Goal: Check status: Check status

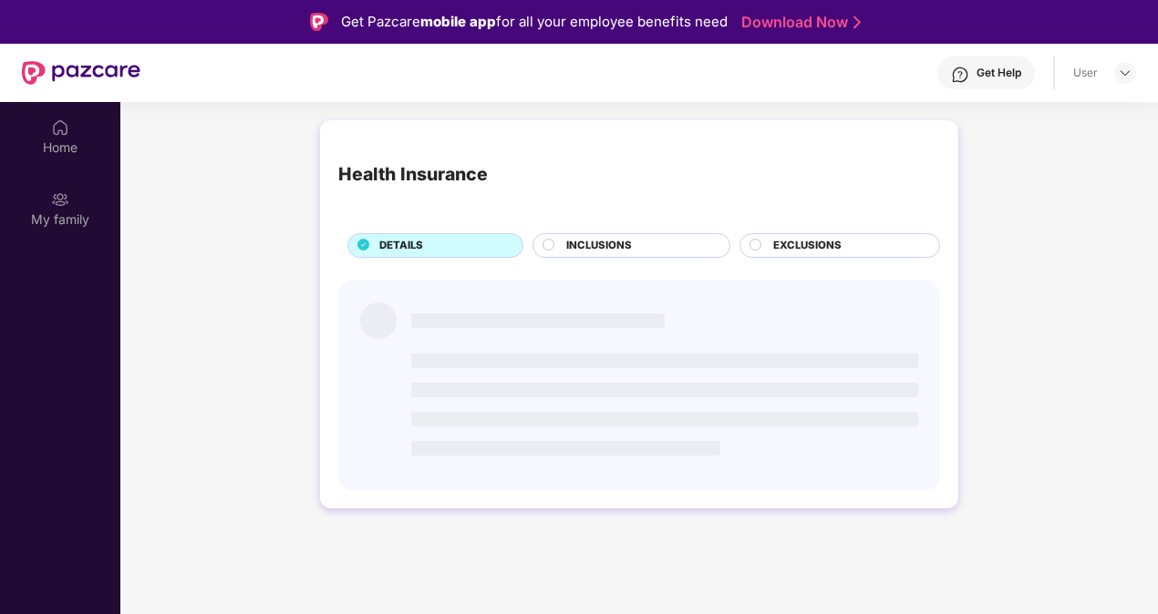
scroll to position [102, 0]
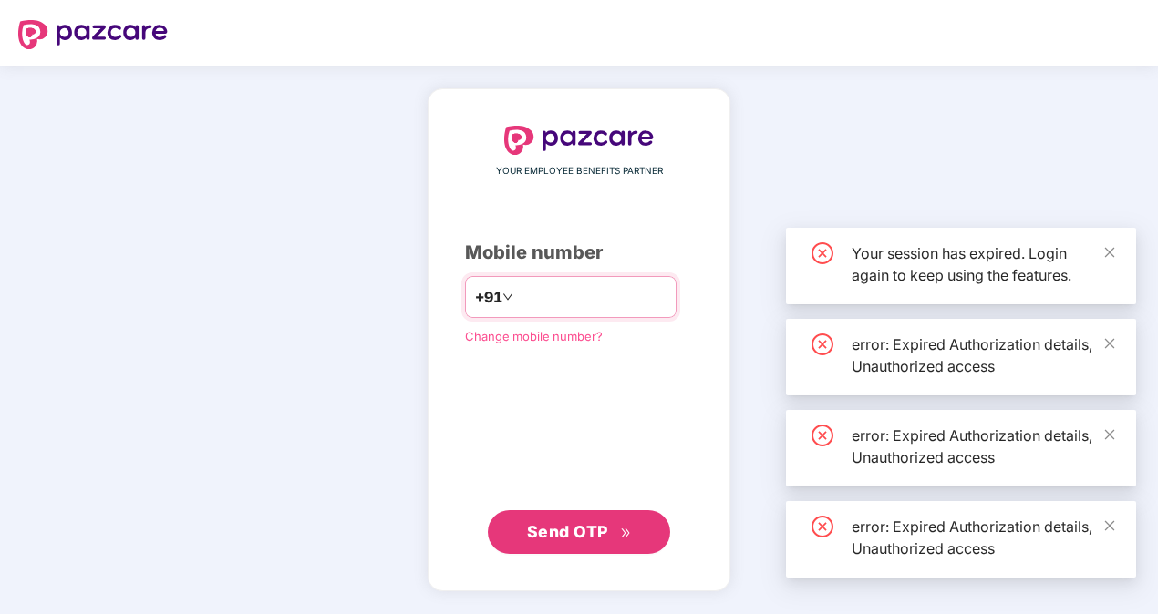
type input "******"
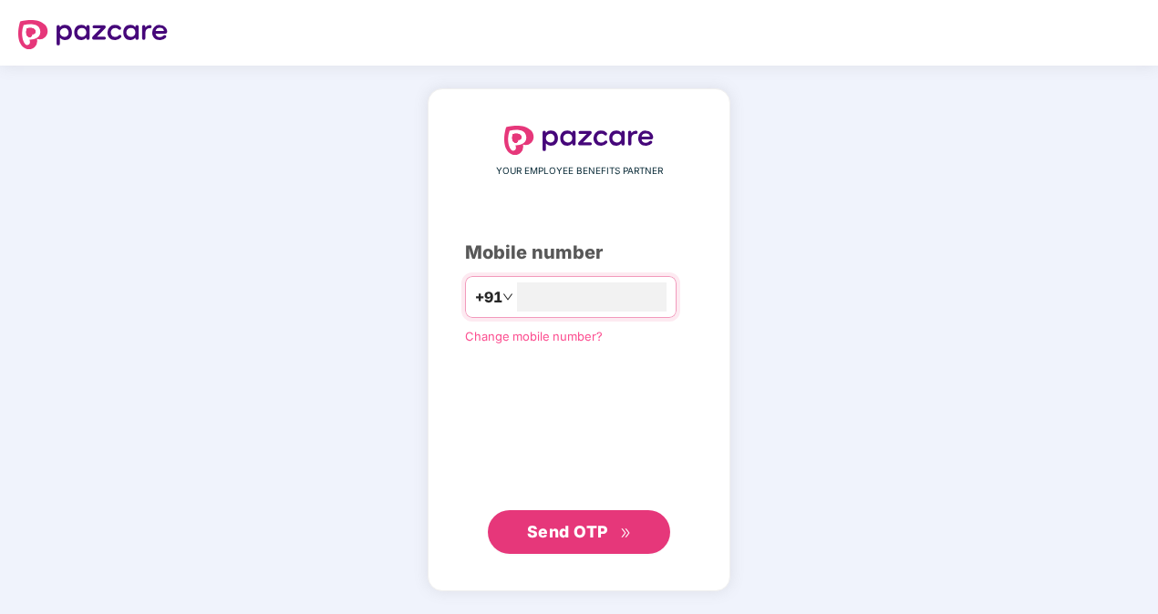
type input "**********"
click at [543, 529] on span "Send OTP" at bounding box center [567, 531] width 81 height 19
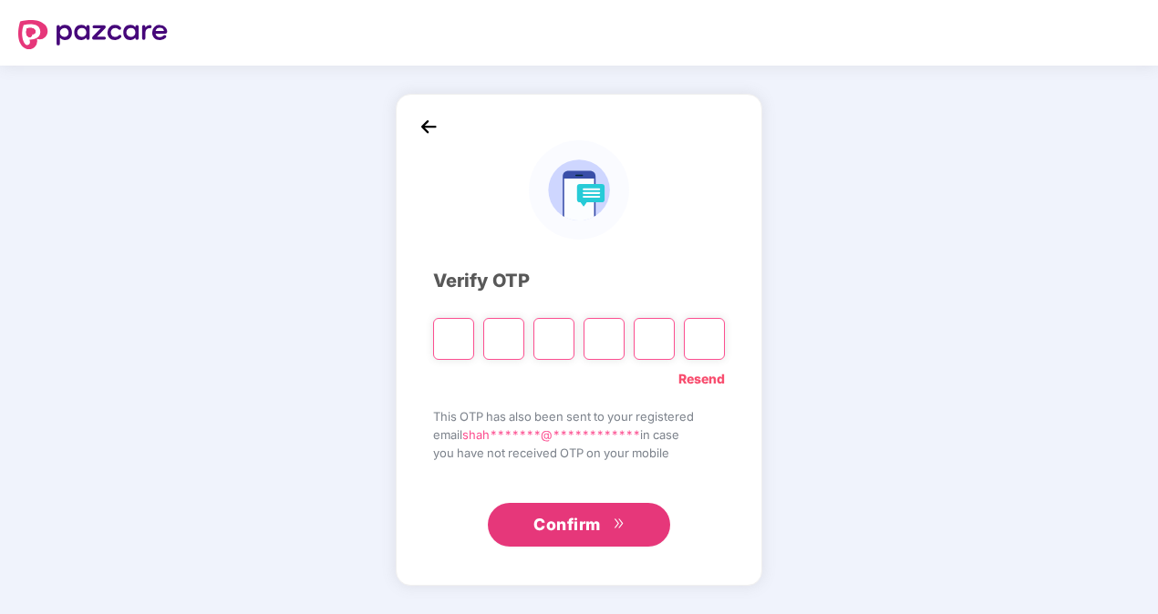
type input "*"
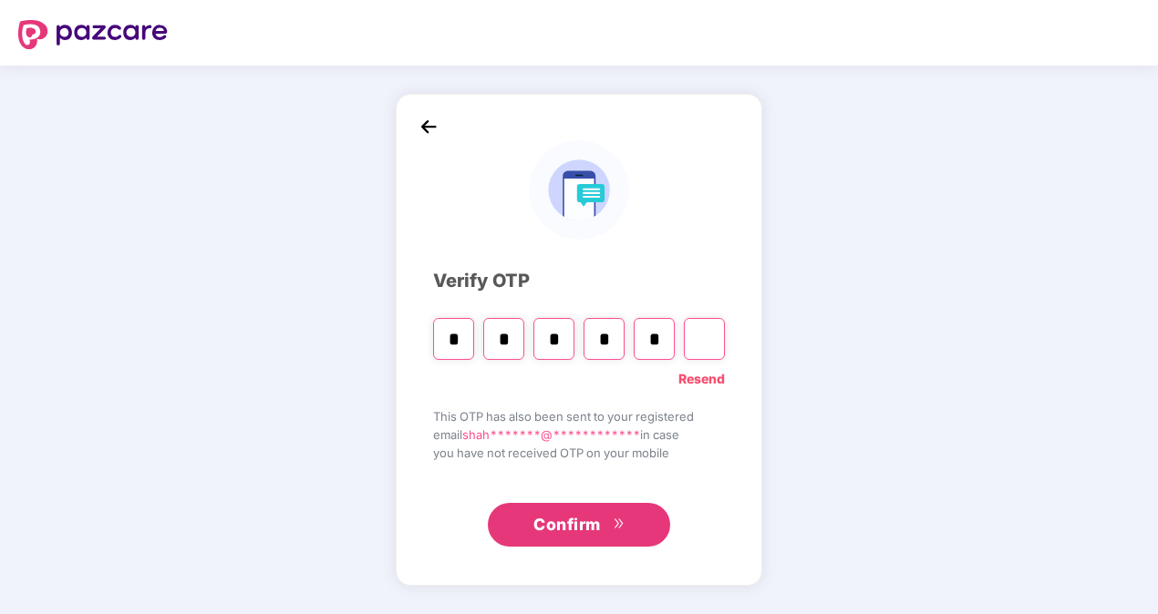
type input "*"
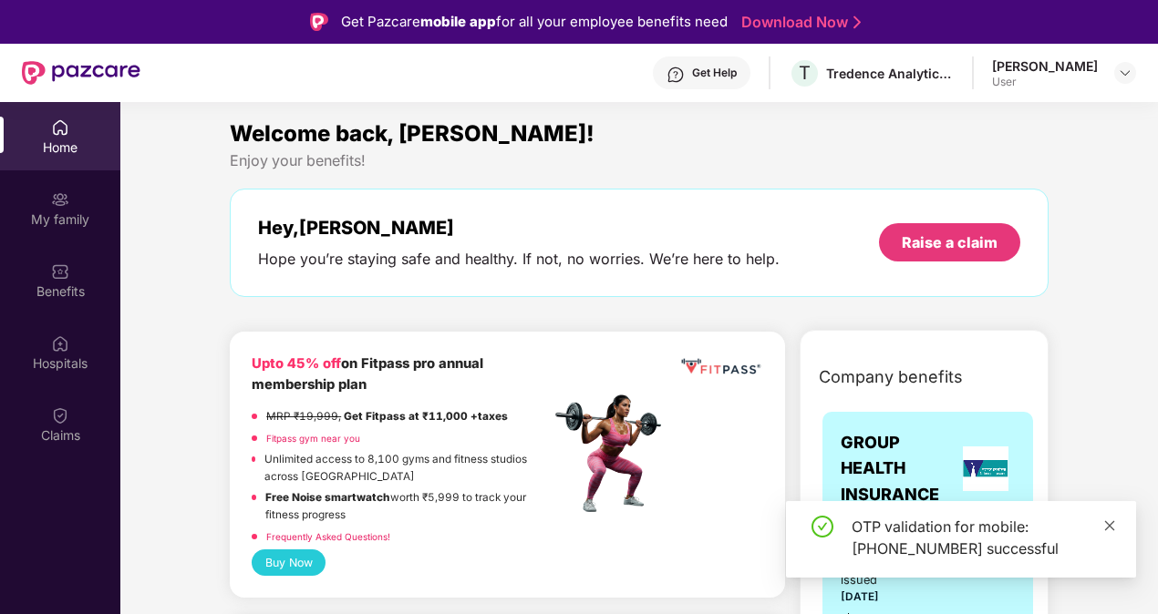
click at [1111, 525] on icon "close" at bounding box center [1109, 526] width 13 height 13
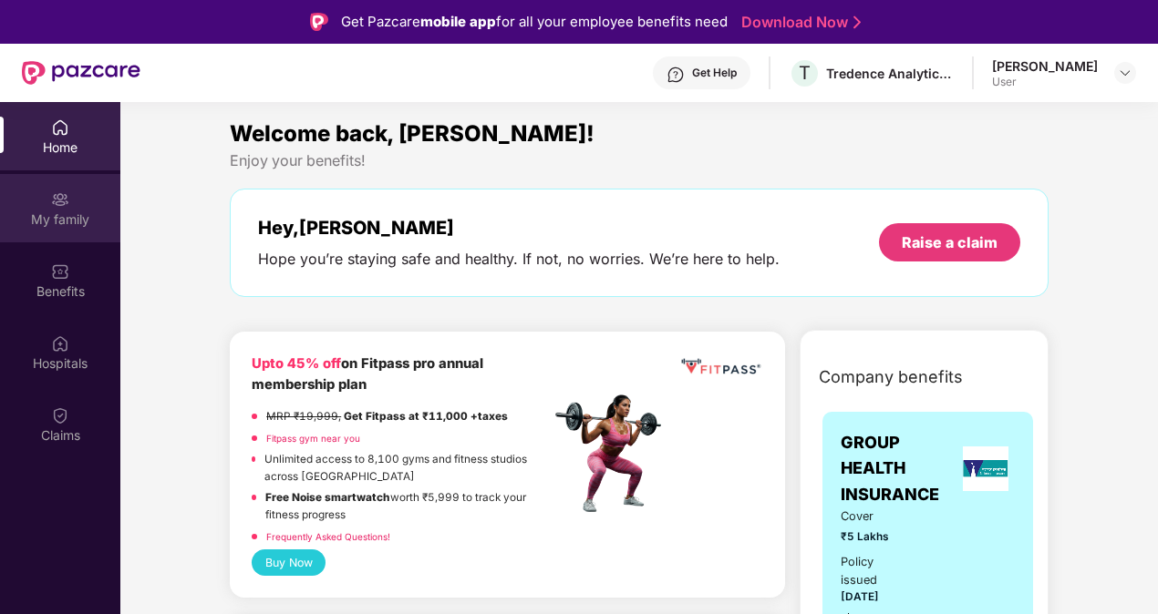
click at [70, 224] on div "My family" at bounding box center [60, 220] width 120 height 18
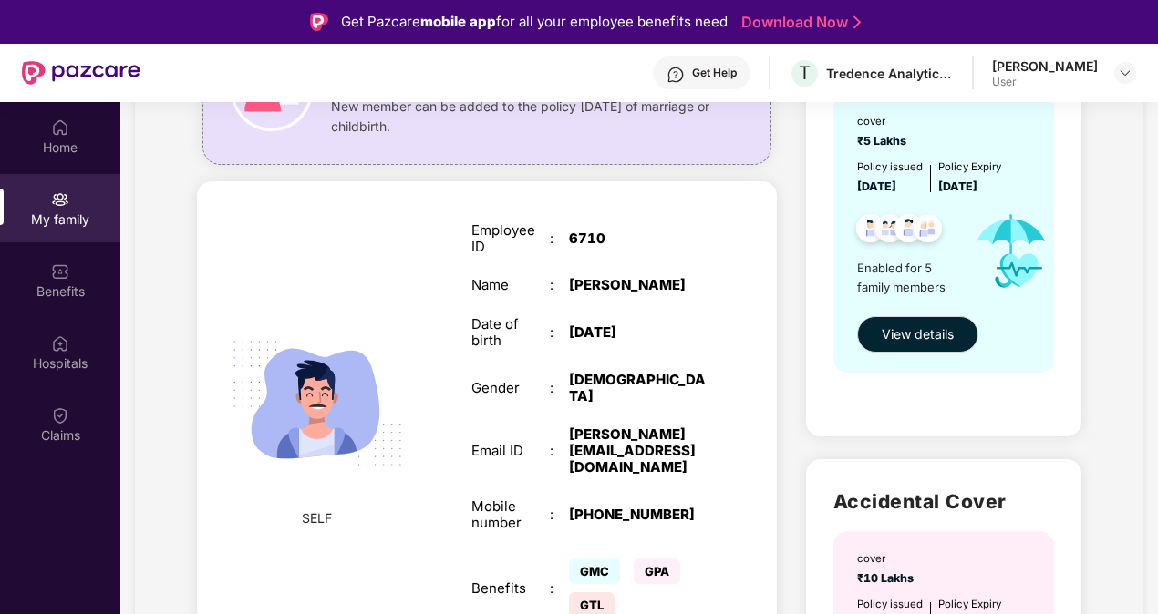
scroll to position [182, 0]
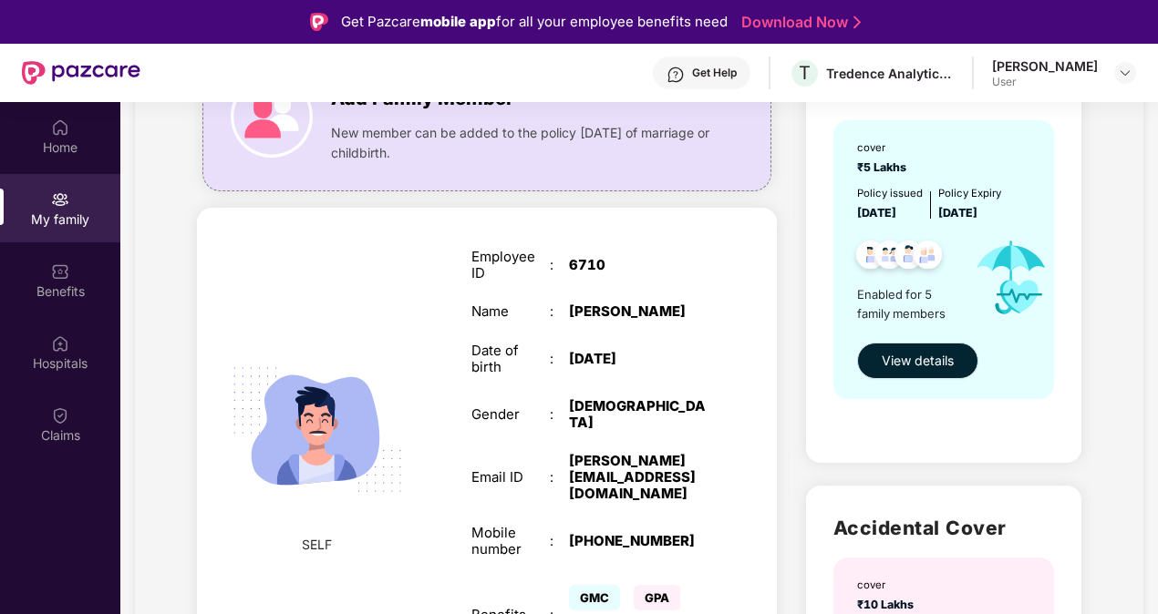
click at [900, 360] on span "View details" at bounding box center [917, 361] width 72 height 20
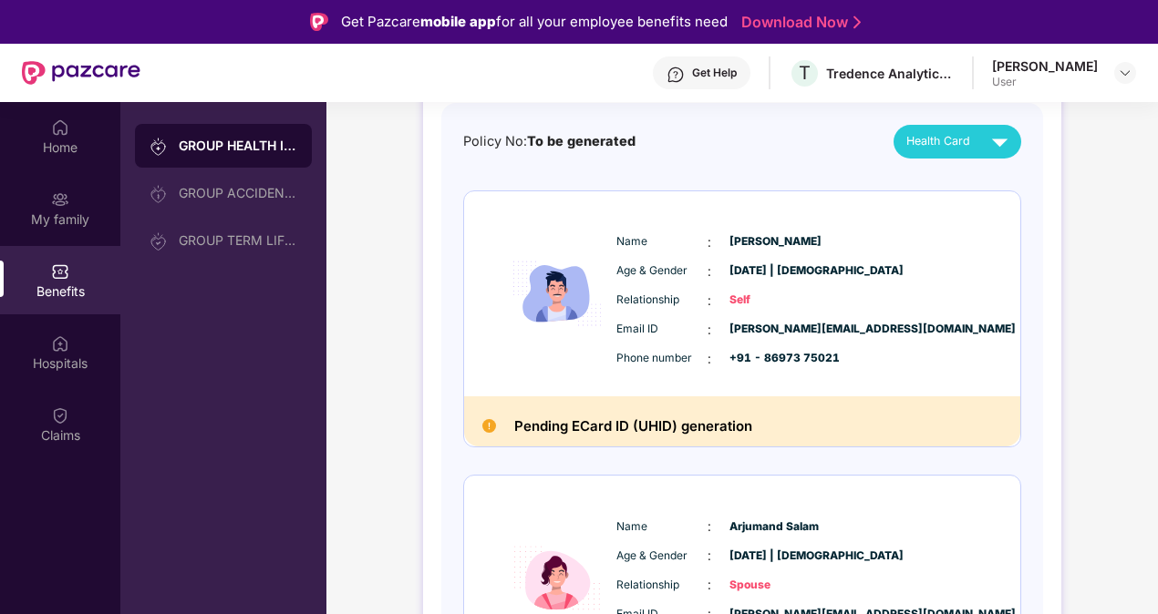
scroll to position [182, 0]
